Goal: Task Accomplishment & Management: Manage account settings

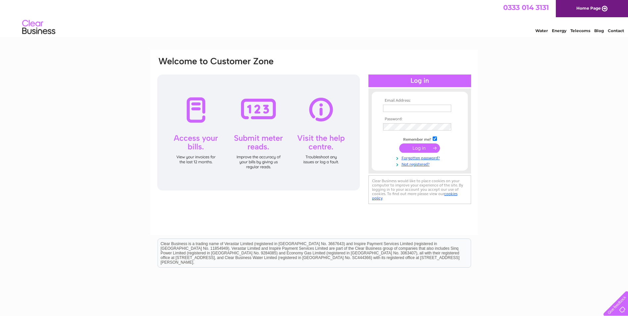
type input "Charlene.glen@ethosfacilities.co.uk"
click at [417, 148] on input "submit" at bounding box center [419, 147] width 41 height 9
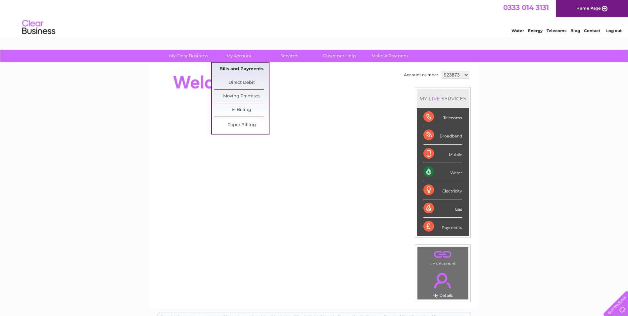
click at [243, 66] on link "Bills and Payments" at bounding box center [241, 69] width 55 height 13
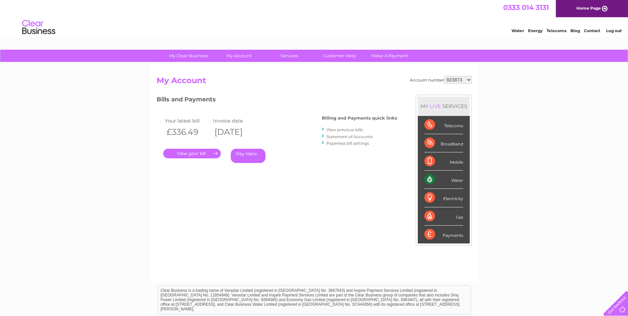
click at [203, 152] on link "." at bounding box center [192, 154] width 58 height 10
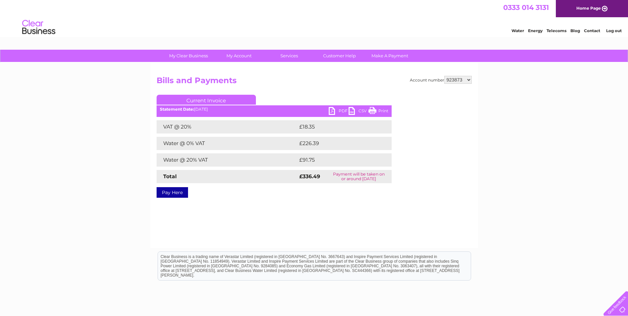
click at [340, 109] on link "PDF" at bounding box center [339, 112] width 20 height 10
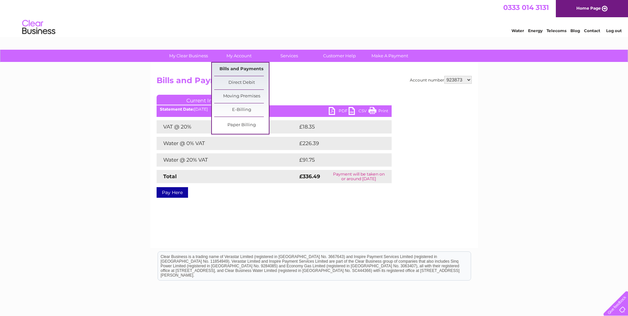
click at [230, 69] on link "Bills and Payments" at bounding box center [241, 69] width 55 height 13
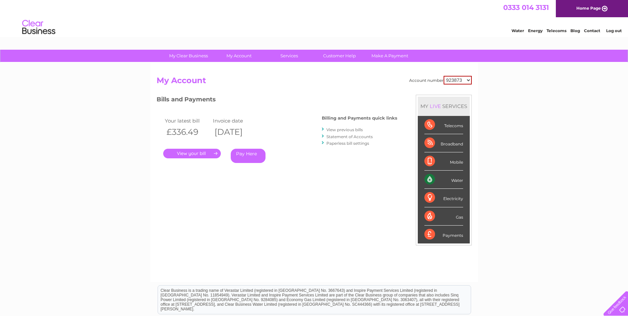
click at [336, 130] on link "View previous bills" at bounding box center [344, 129] width 36 height 5
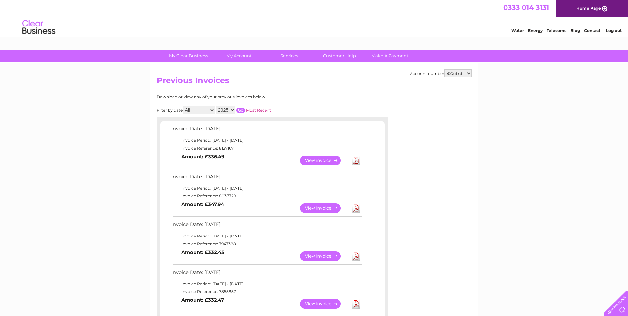
click at [616, 30] on link "Log out" at bounding box center [614, 30] width 16 height 5
